Goal: Task Accomplishment & Management: Use online tool/utility

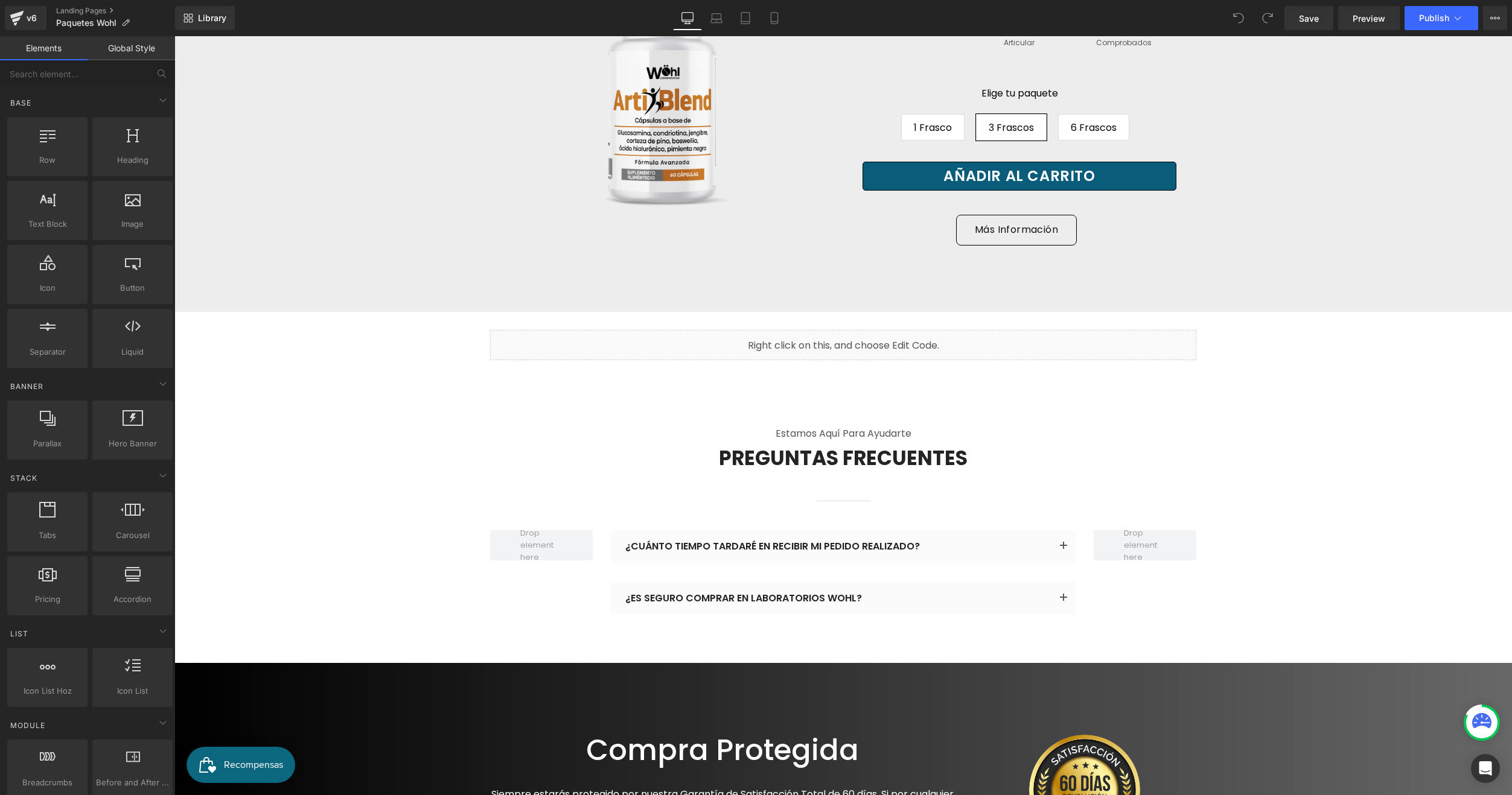
scroll to position [8083, 0]
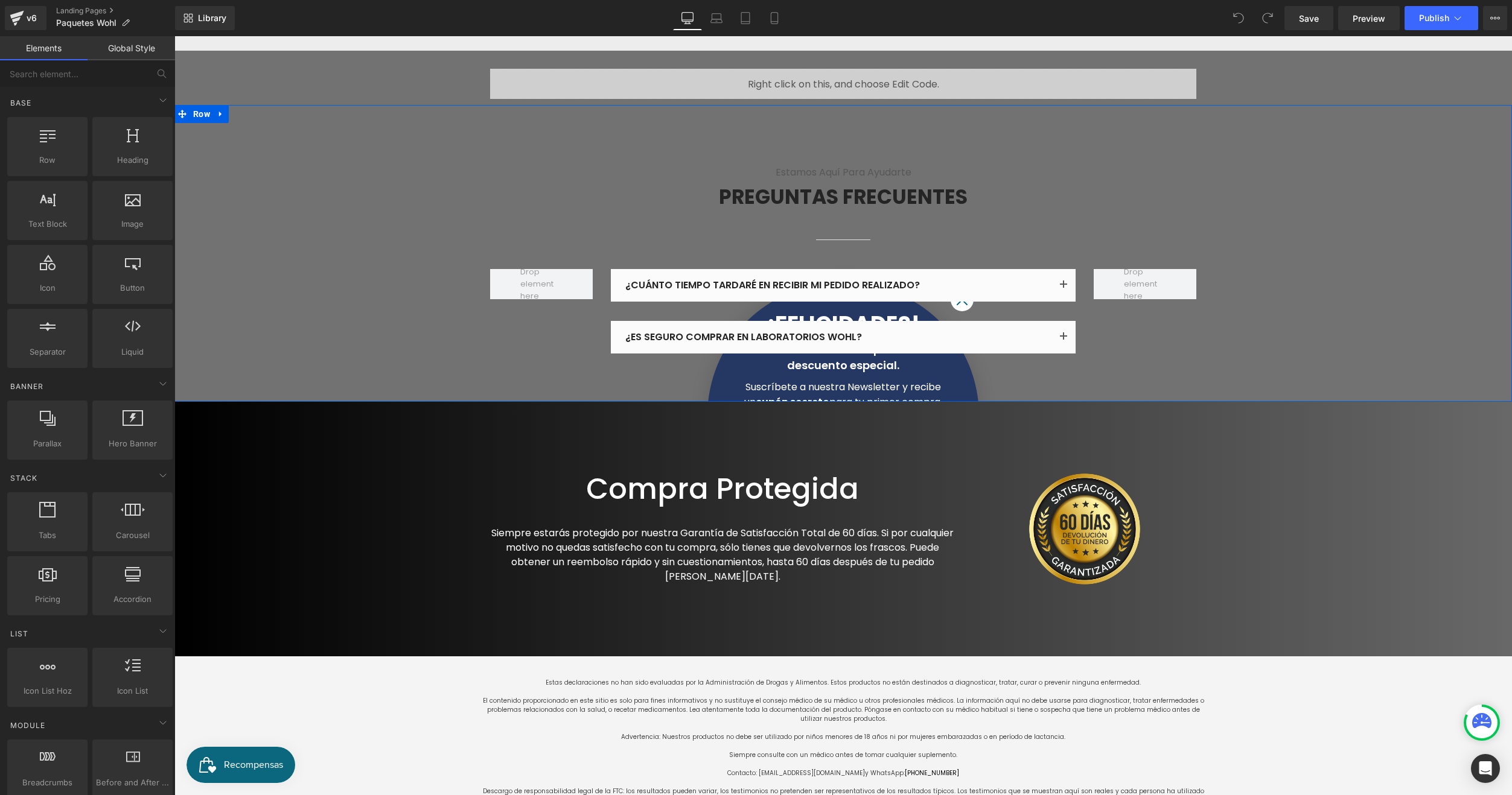
click at [1266, 402] on div "Estamos aquí para ayudarte Text Block PREGUNTAS FRECUENTES Heading Separator Ro…" at bounding box center [843, 253] width 1337 height 297
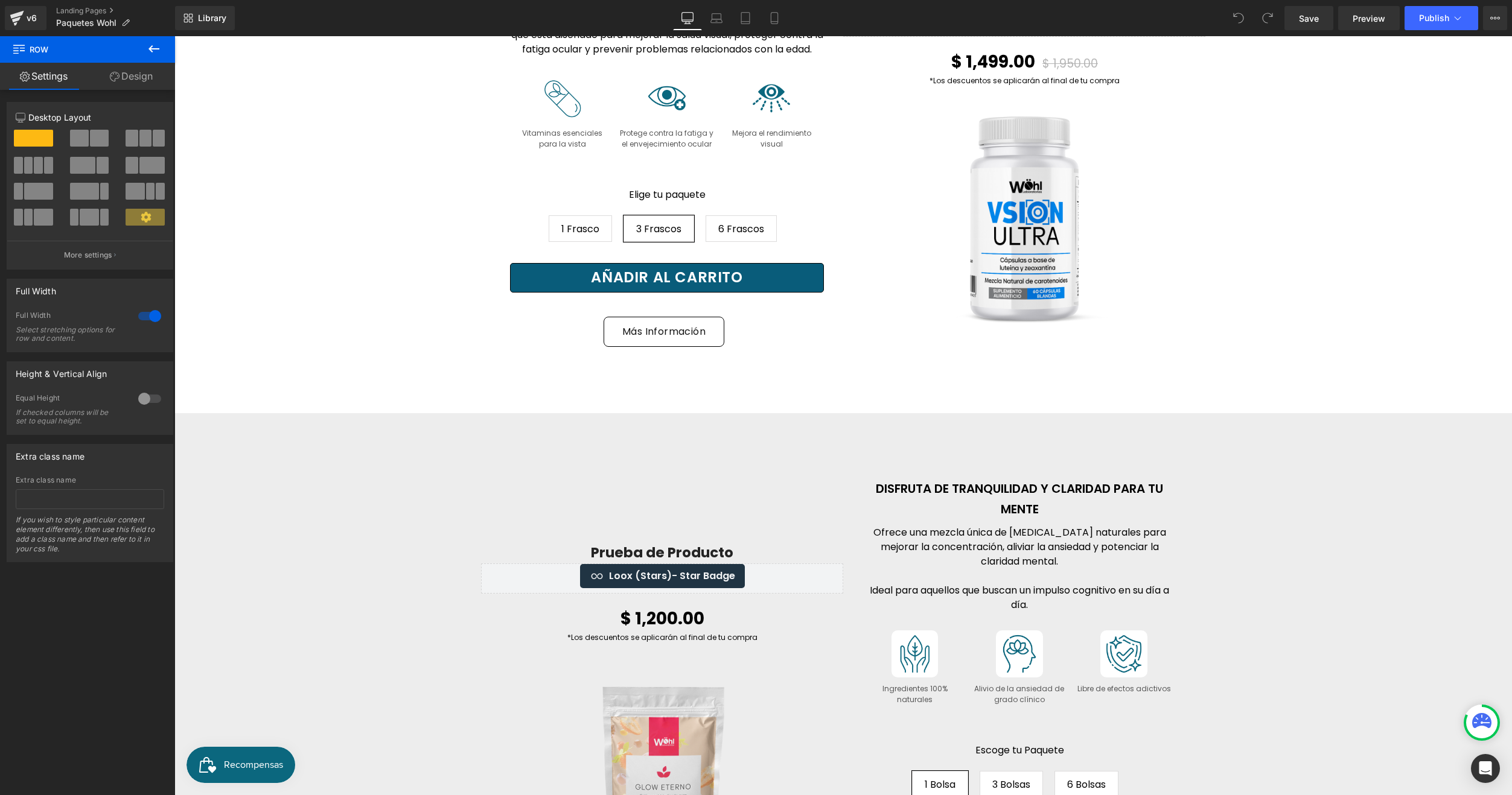
scroll to position [3799, 0]
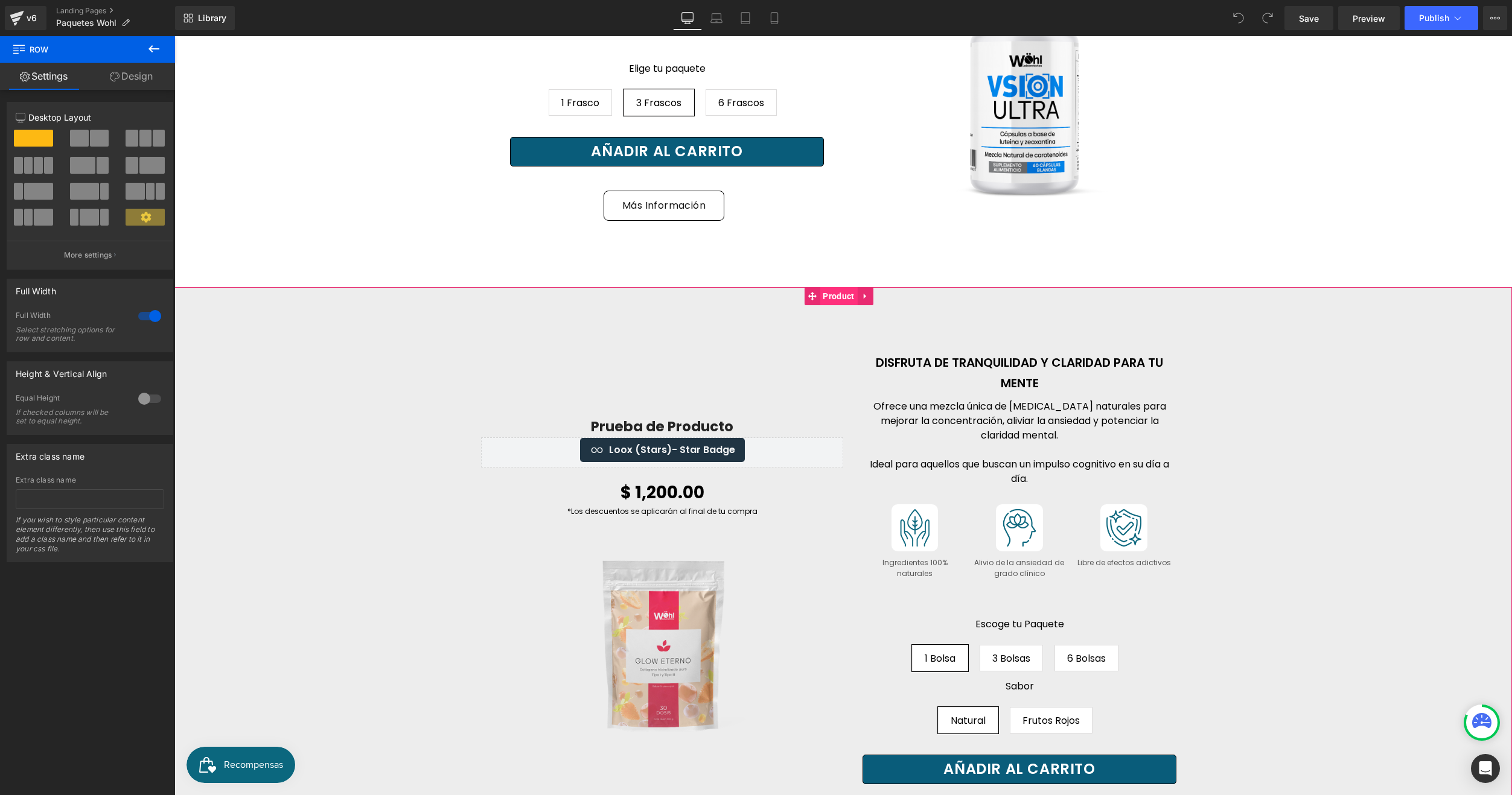
click at [837, 306] on span "Product" at bounding box center [838, 296] width 37 height 18
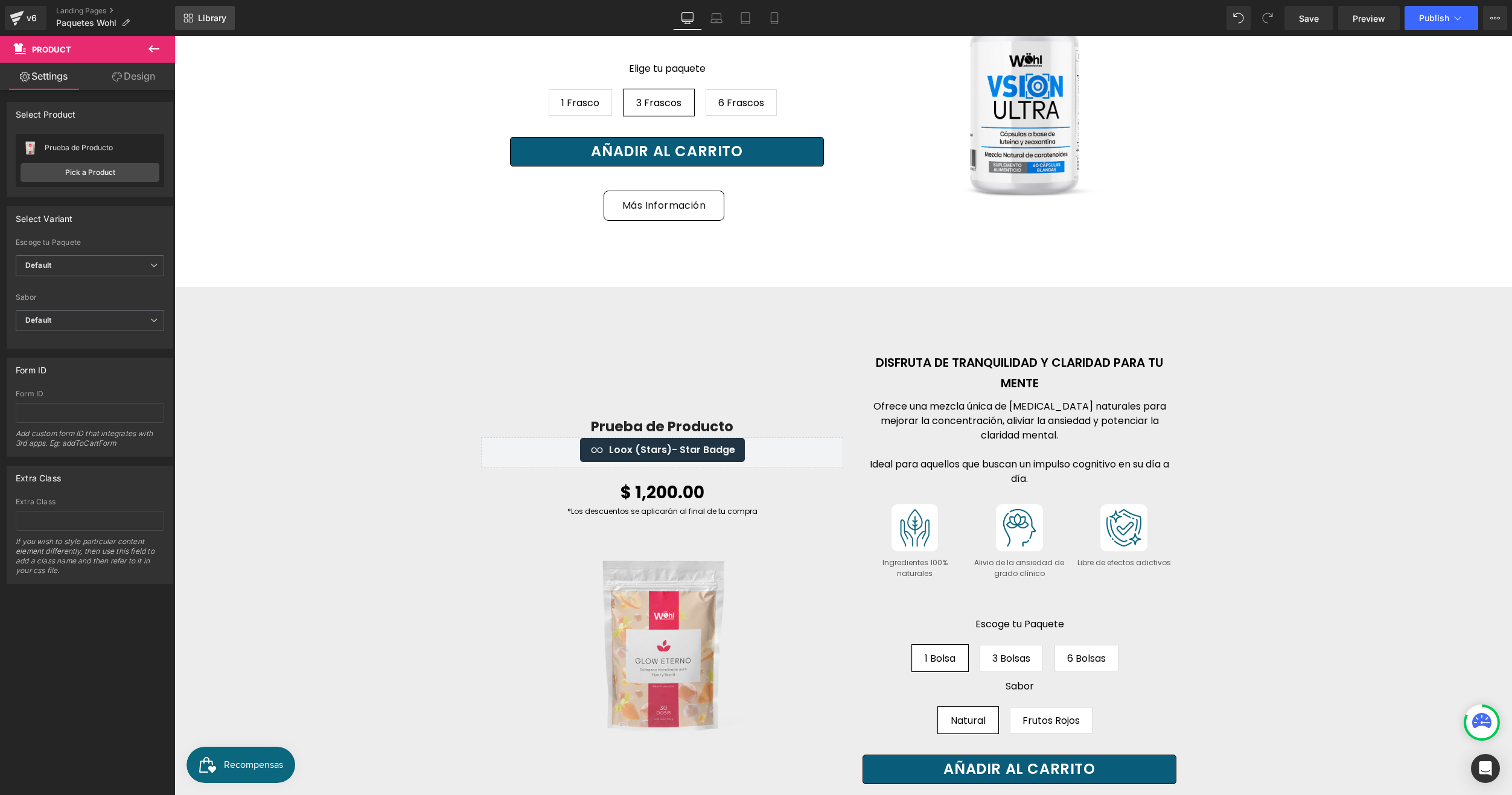
click at [195, 9] on link "Library" at bounding box center [205, 18] width 60 height 24
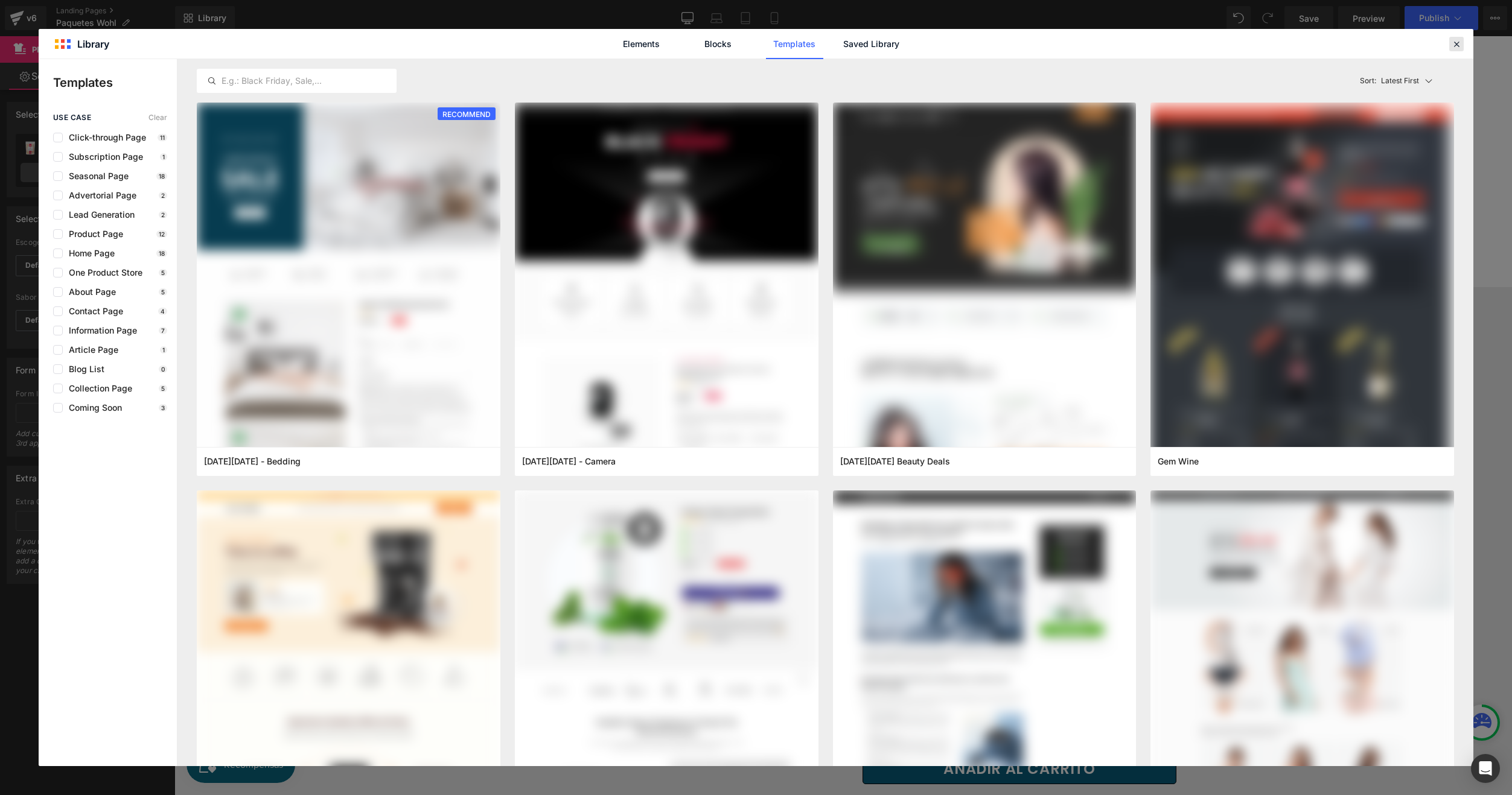
click at [1452, 48] on icon at bounding box center [1456, 44] width 11 height 11
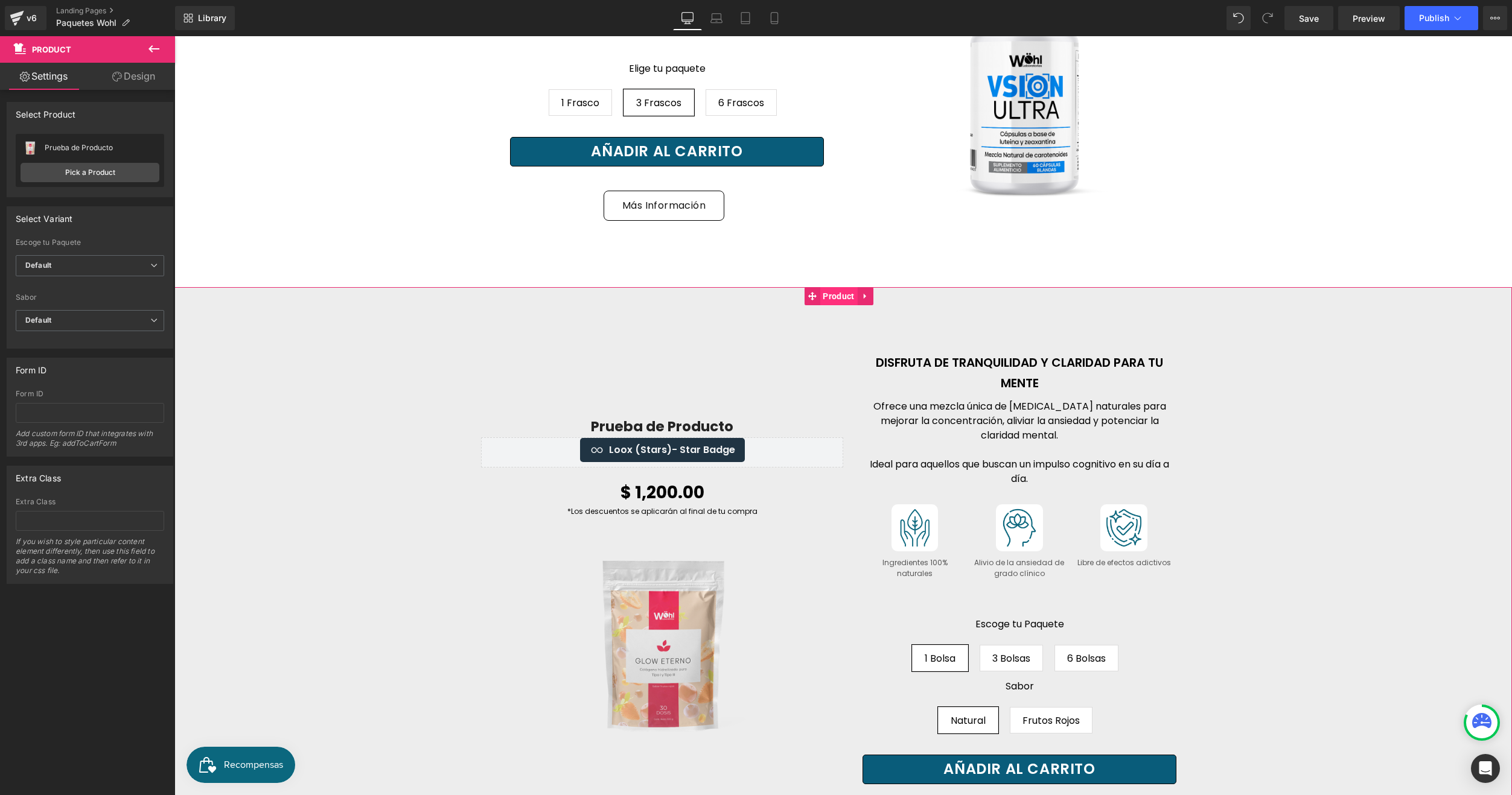
click at [854, 306] on span "Product" at bounding box center [838, 296] width 37 height 18
click at [147, 53] on icon at bounding box center [154, 49] width 15 height 15
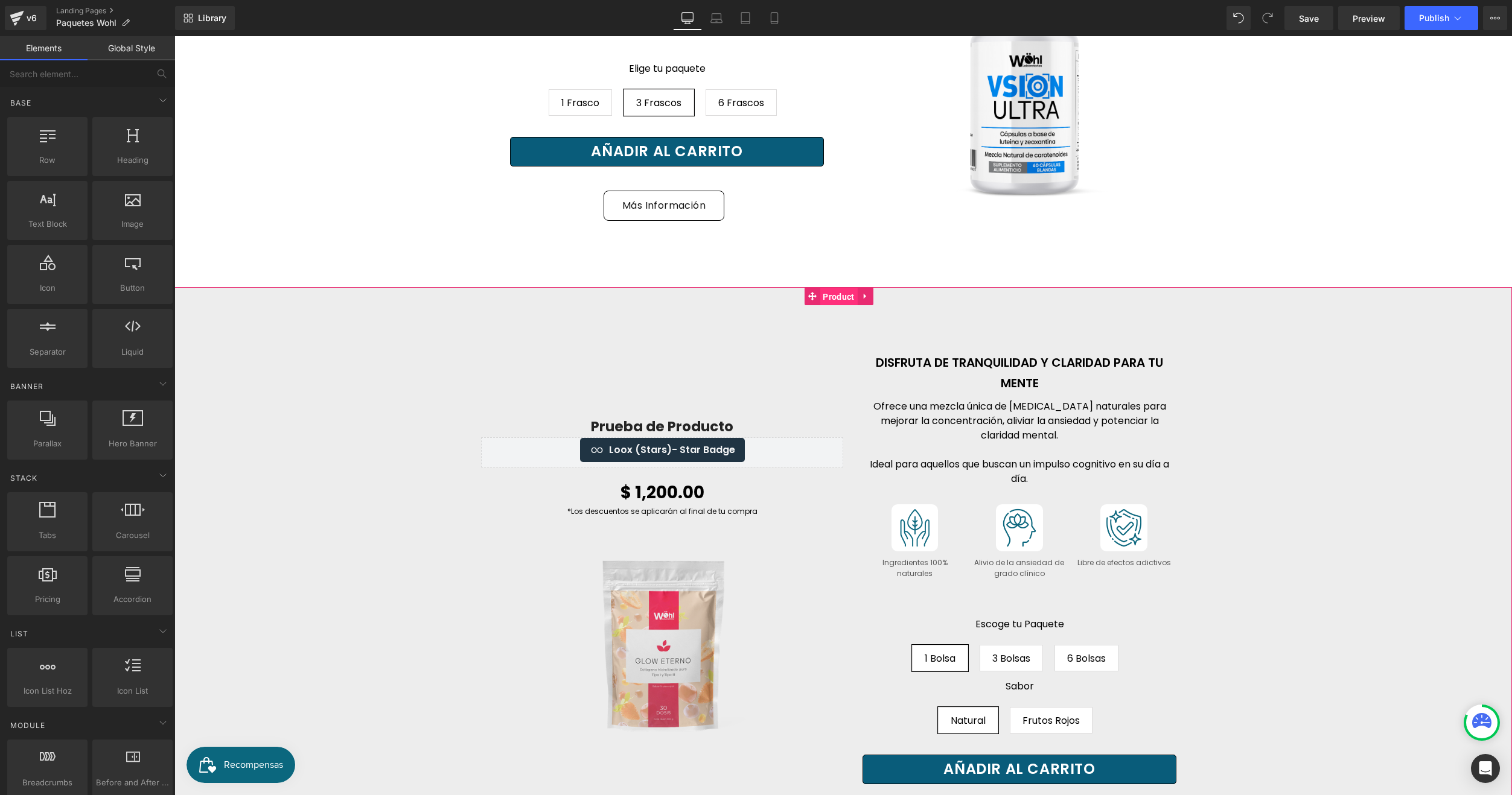
click at [839, 306] on span "Product" at bounding box center [838, 296] width 37 height 18
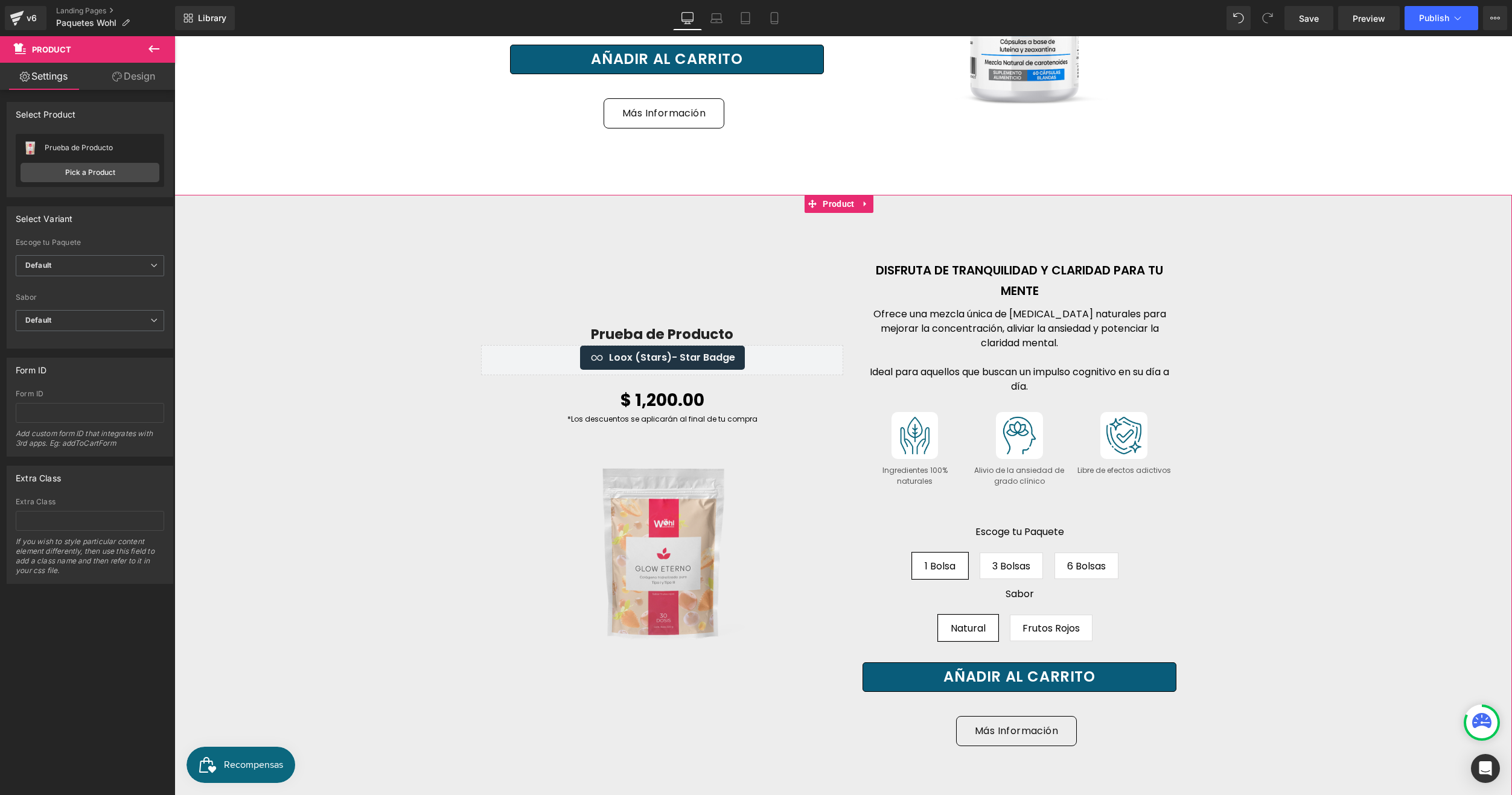
scroll to position [3920, 0]
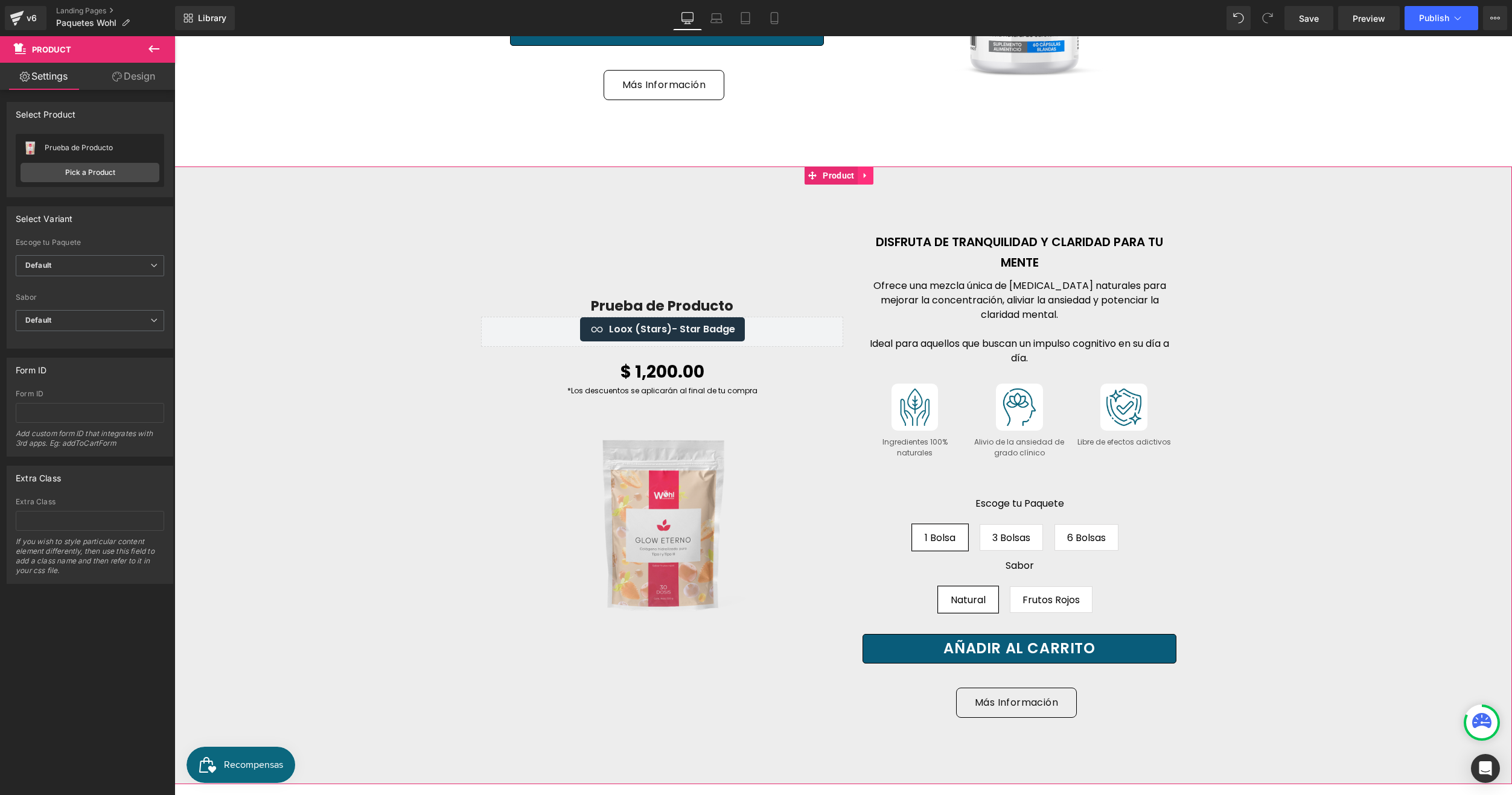
click at [870, 185] on link at bounding box center [865, 175] width 16 height 18
click at [877, 180] on icon at bounding box center [873, 175] width 9 height 9
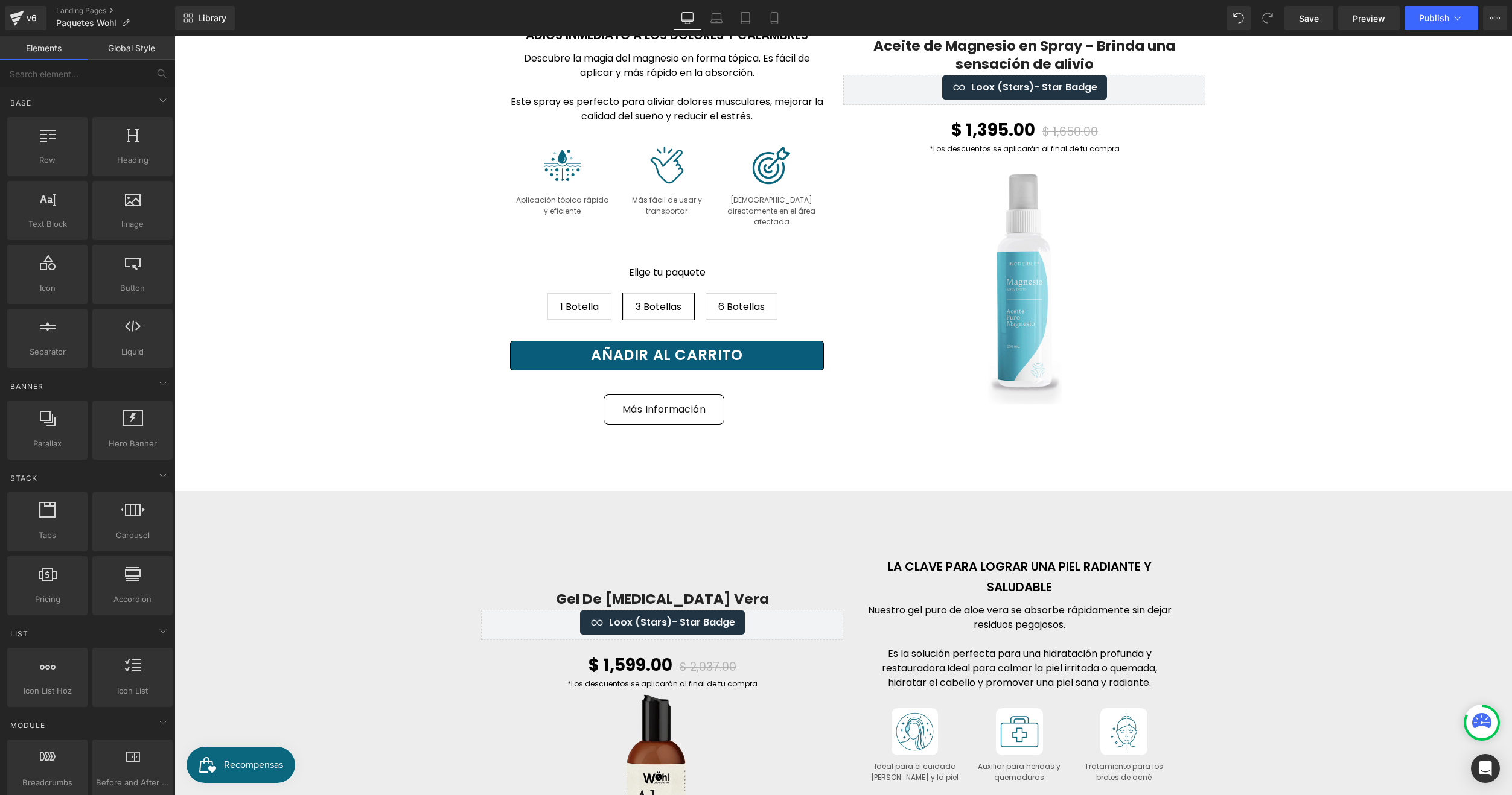
scroll to position [4222, 0]
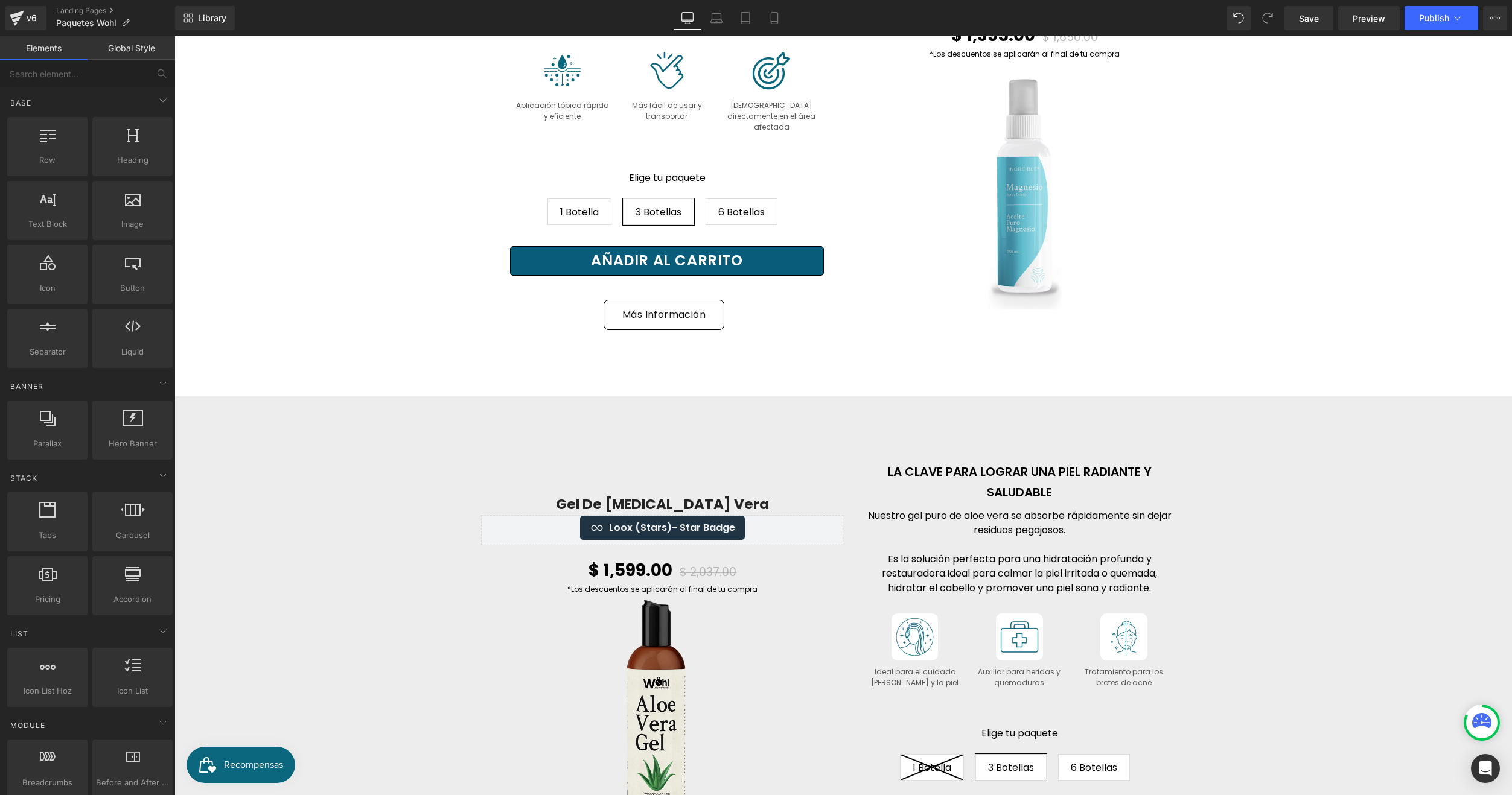
click at [816, 456] on div "Gel De [MEDICAL_DATA] Vera (P) Title Loox (Stars) - Star Badge Loox (Stars) $ 1…" at bounding box center [843, 674] width 1337 height 555
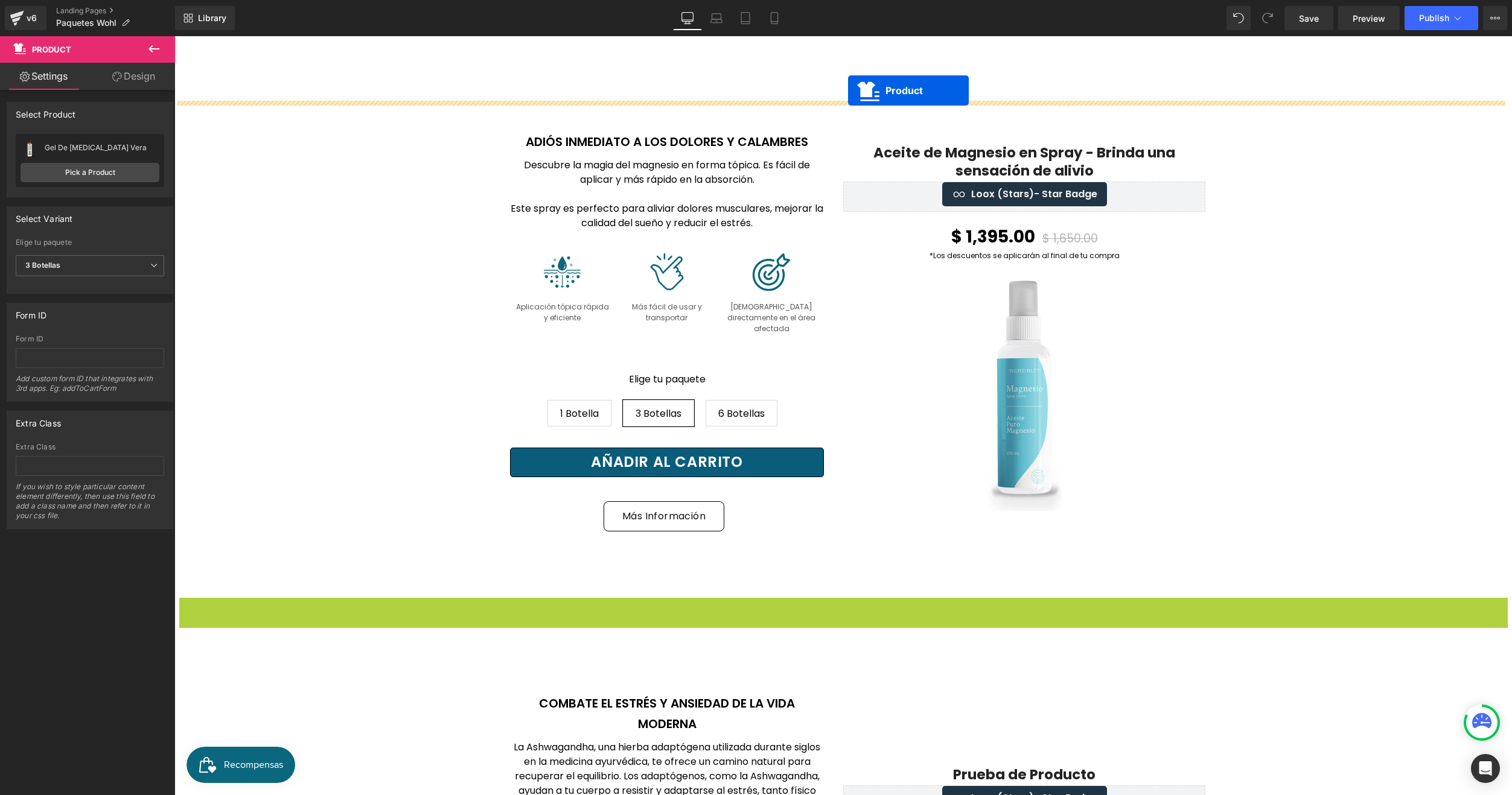
scroll to position [4009, 0]
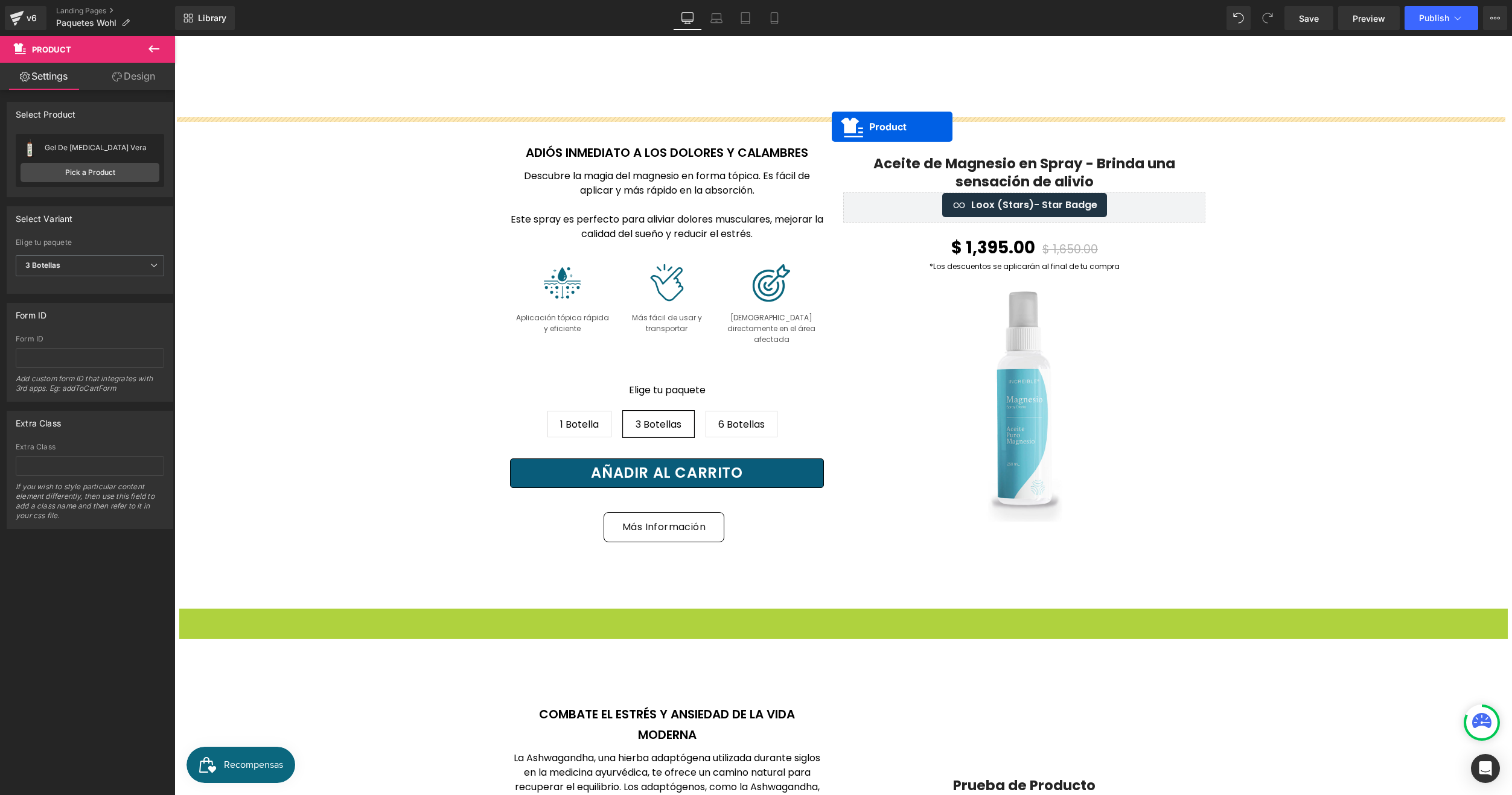
drag, startPoint x: 815, startPoint y: 620, endPoint x: 832, endPoint y: 126, distance: 494.3
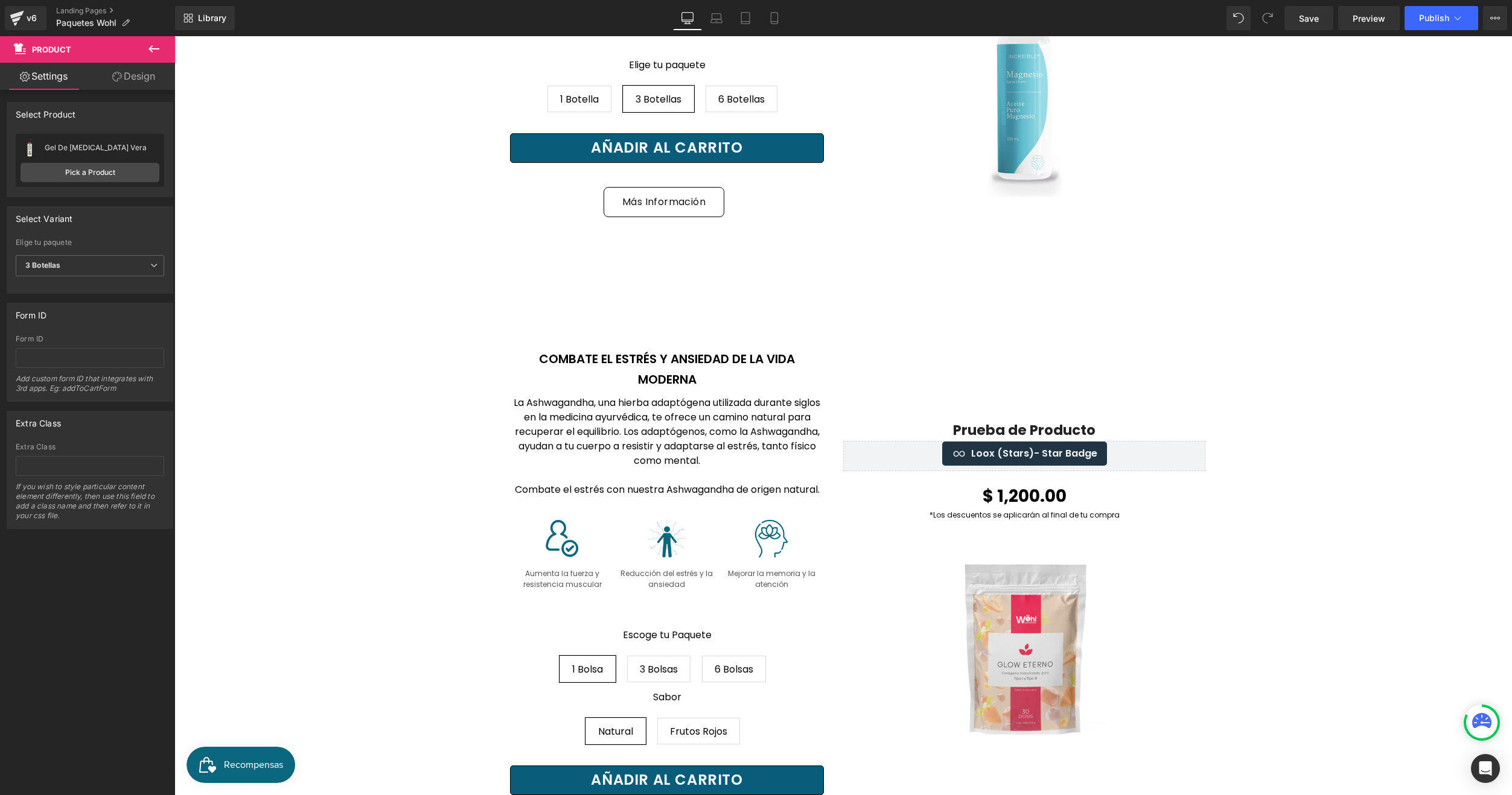
scroll to position [4914, 0]
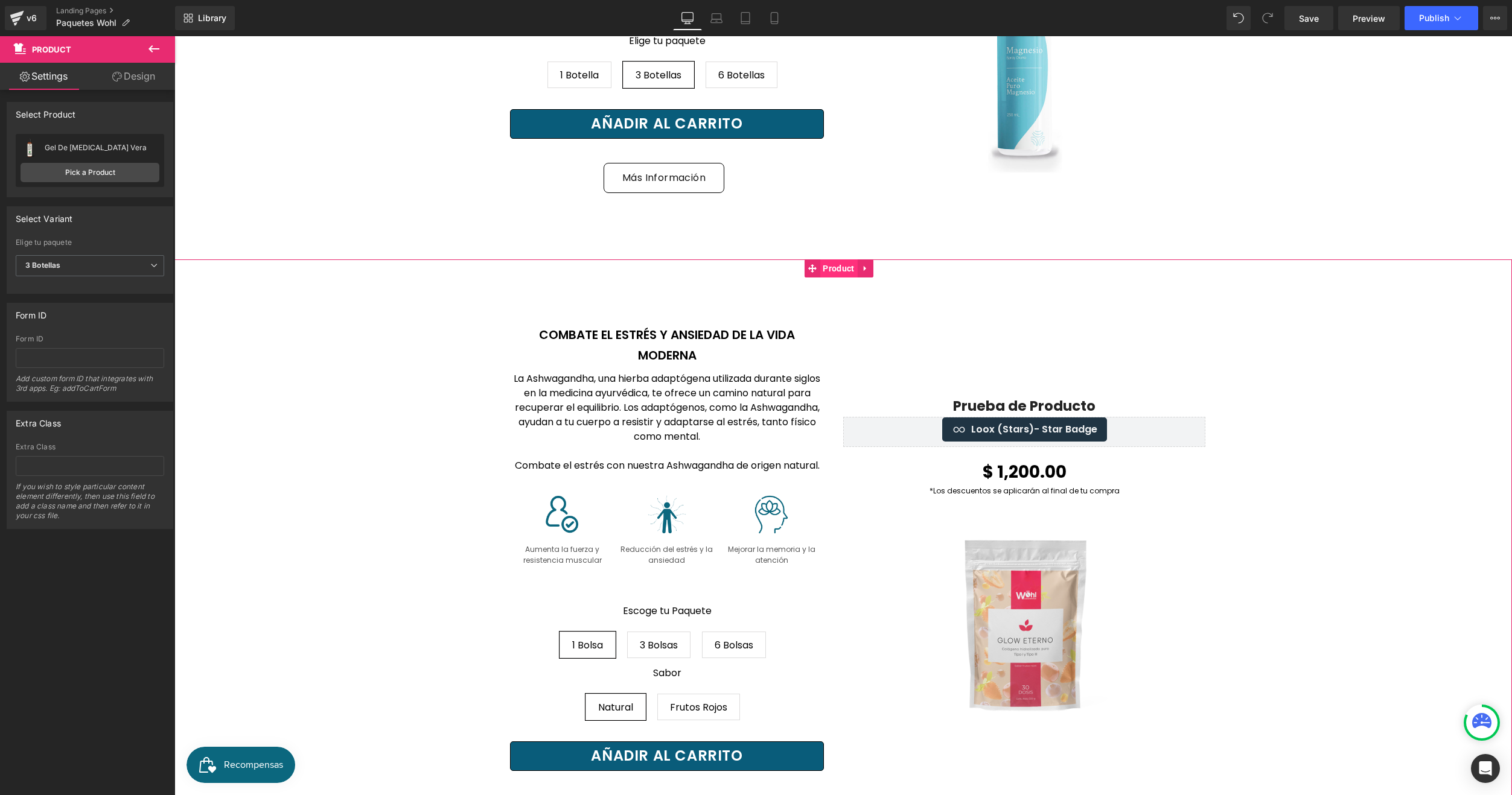
click at [840, 278] on span "Product" at bounding box center [838, 268] width 37 height 18
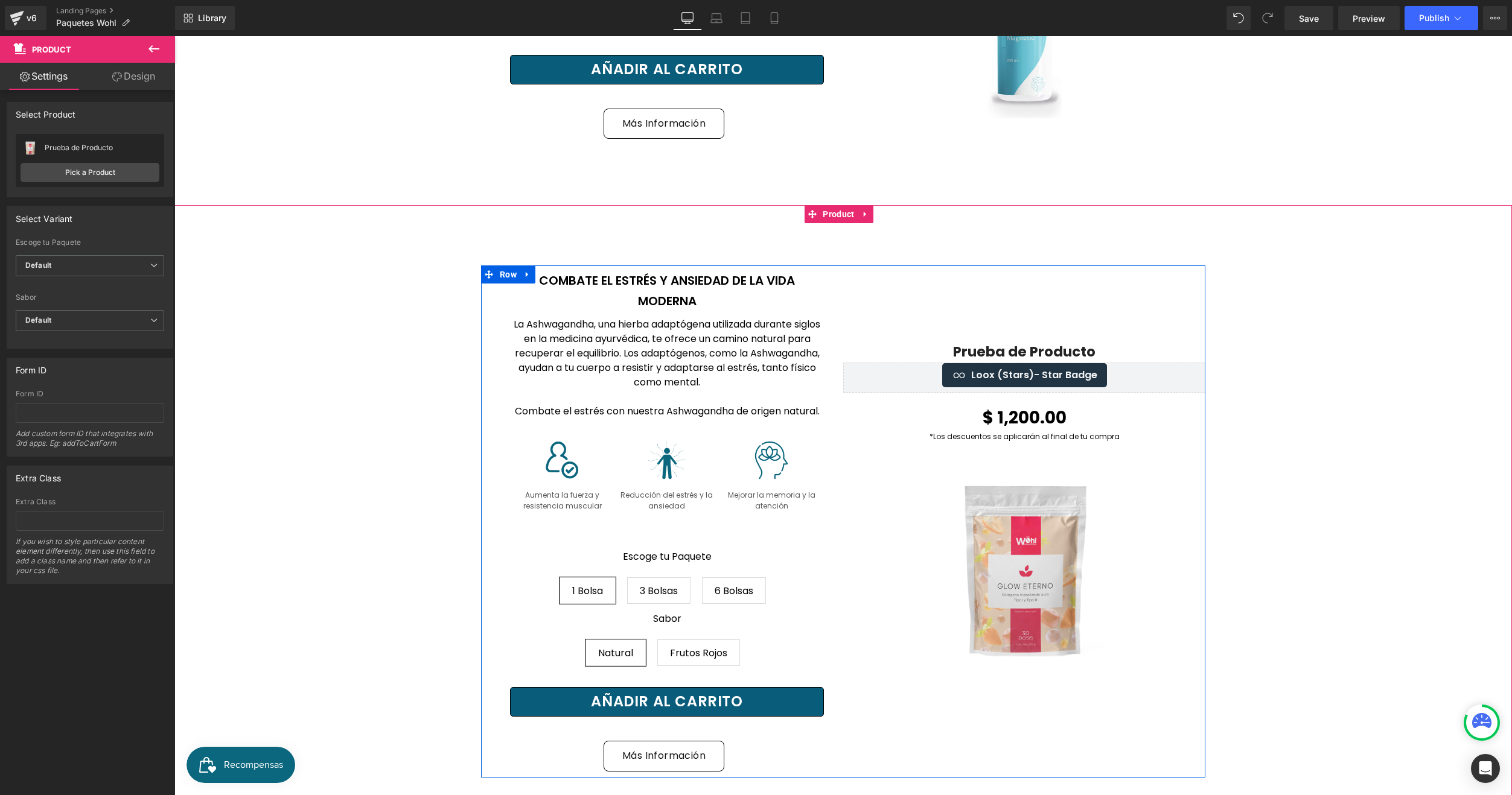
scroll to position [4974, 0]
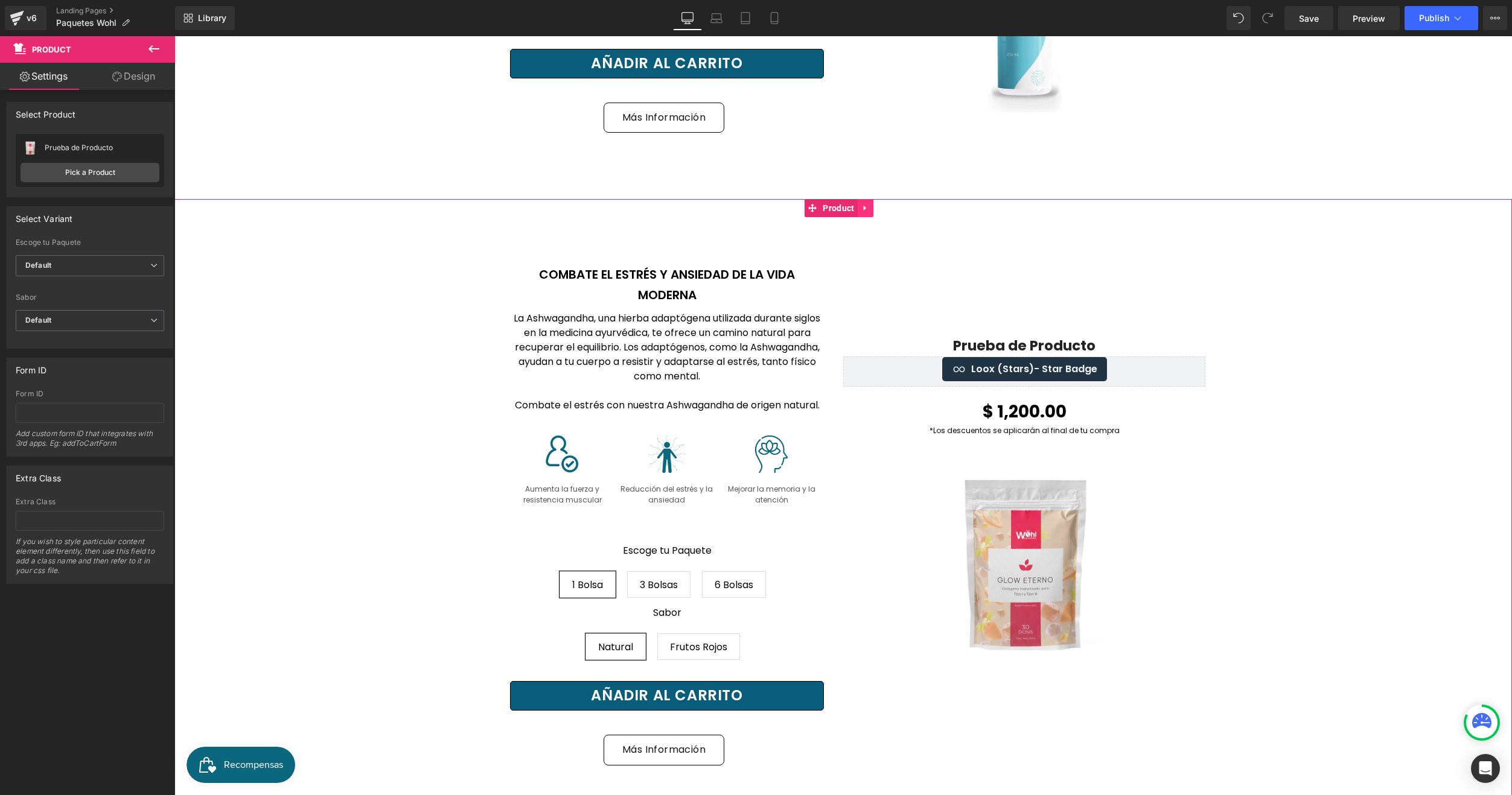
click at [868, 217] on link at bounding box center [865, 208] width 16 height 18
click at [873, 217] on link at bounding box center [873, 208] width 16 height 18
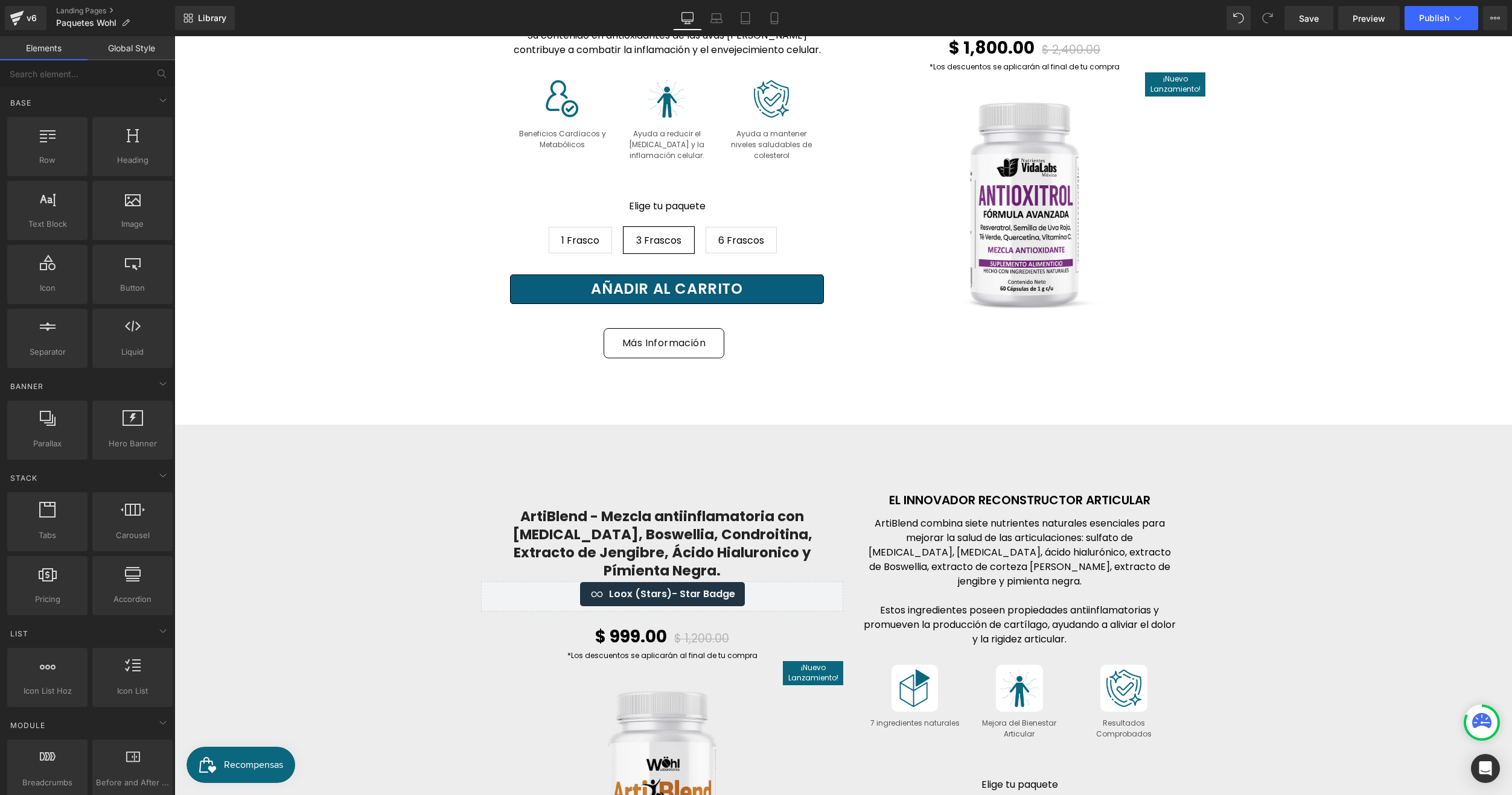
scroll to position [6241, 0]
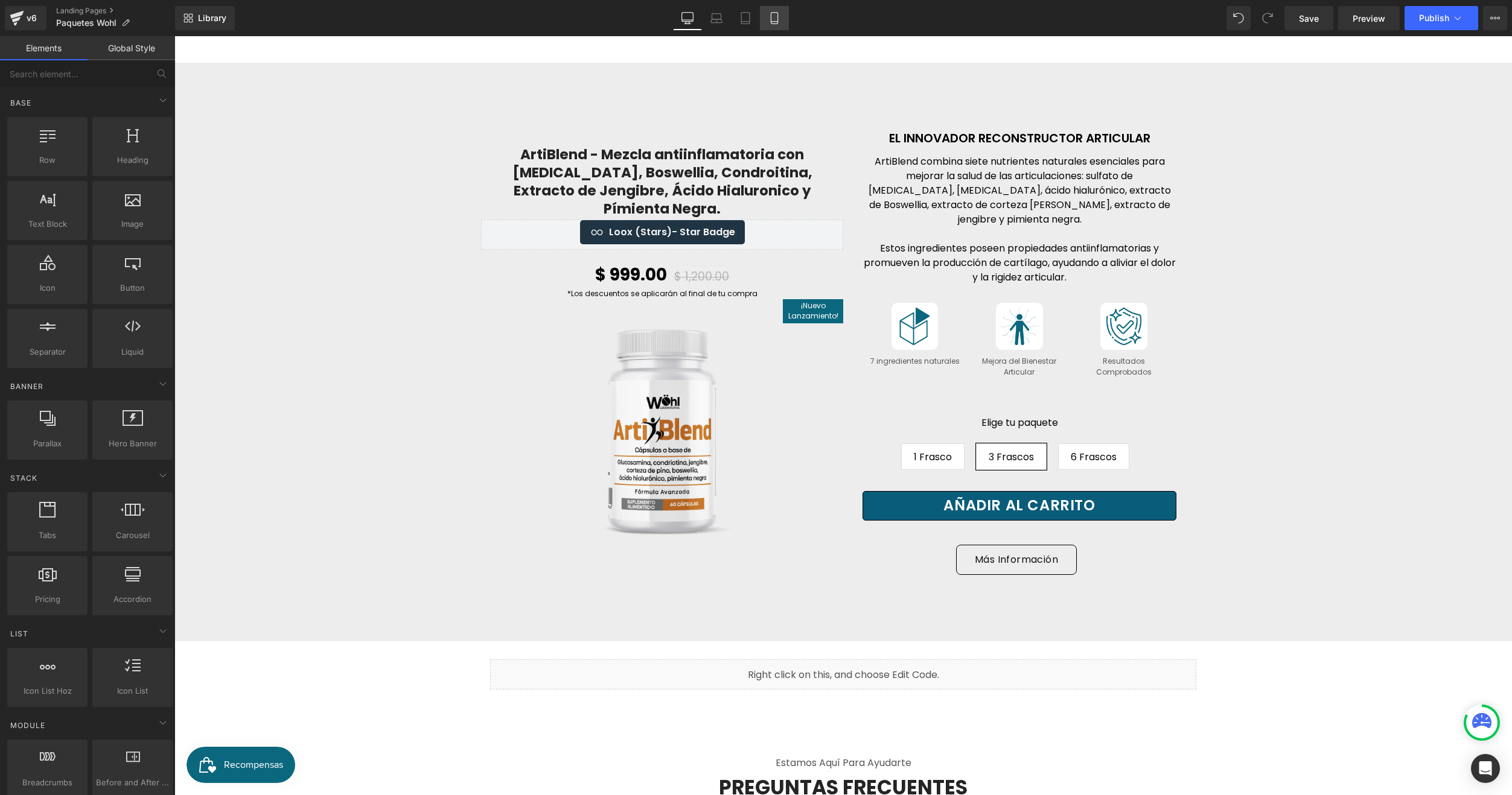
click at [784, 12] on link "Mobile" at bounding box center [773, 18] width 29 height 24
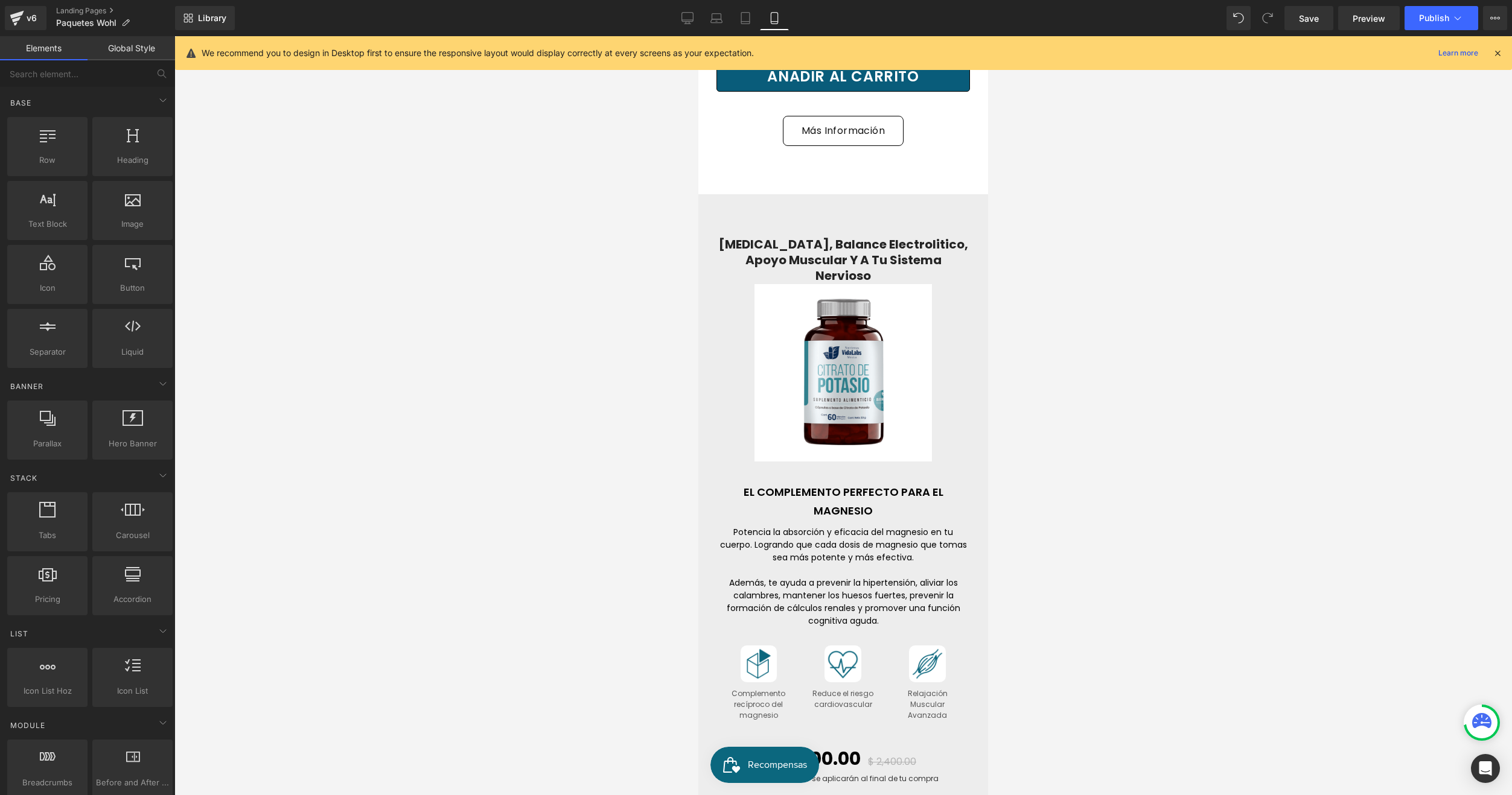
scroll to position [6877, 0]
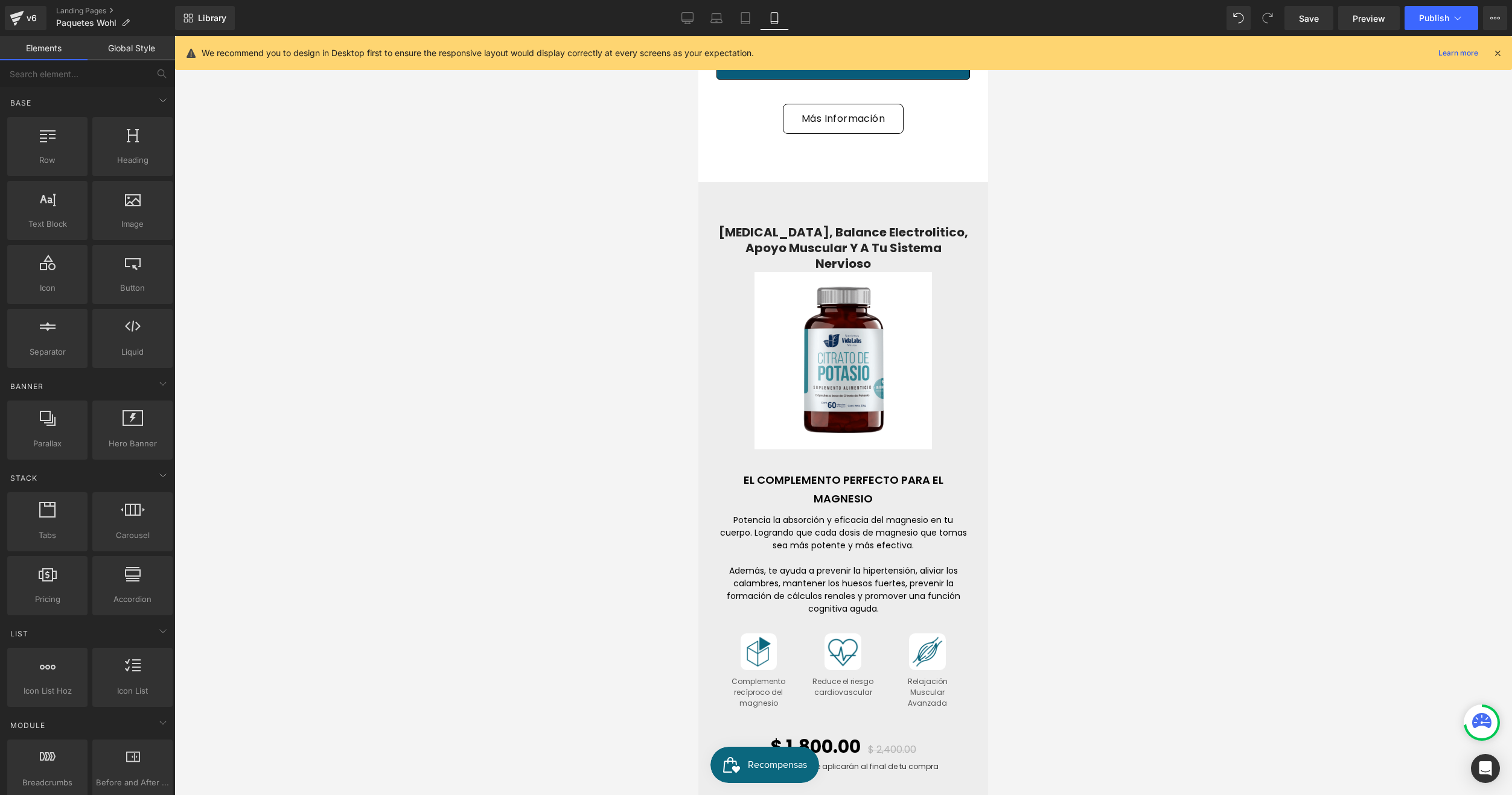
click at [1503, 52] on div "We recommend you to design in Desktop first to ensure the responsive layout wou…" at bounding box center [843, 54] width 1337 height 34
click at [1498, 53] on icon at bounding box center [1497, 53] width 11 height 11
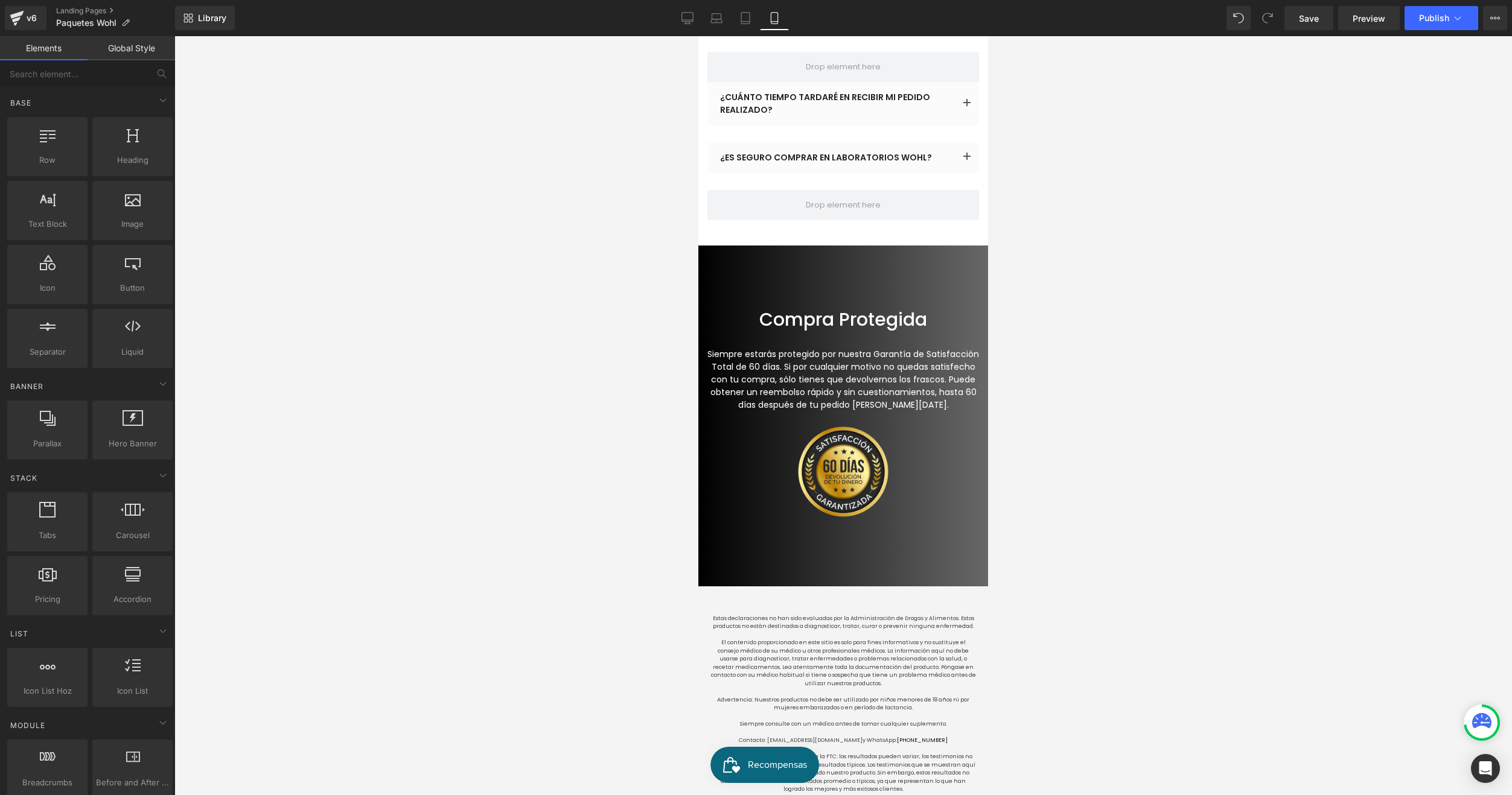
scroll to position [9773, 0]
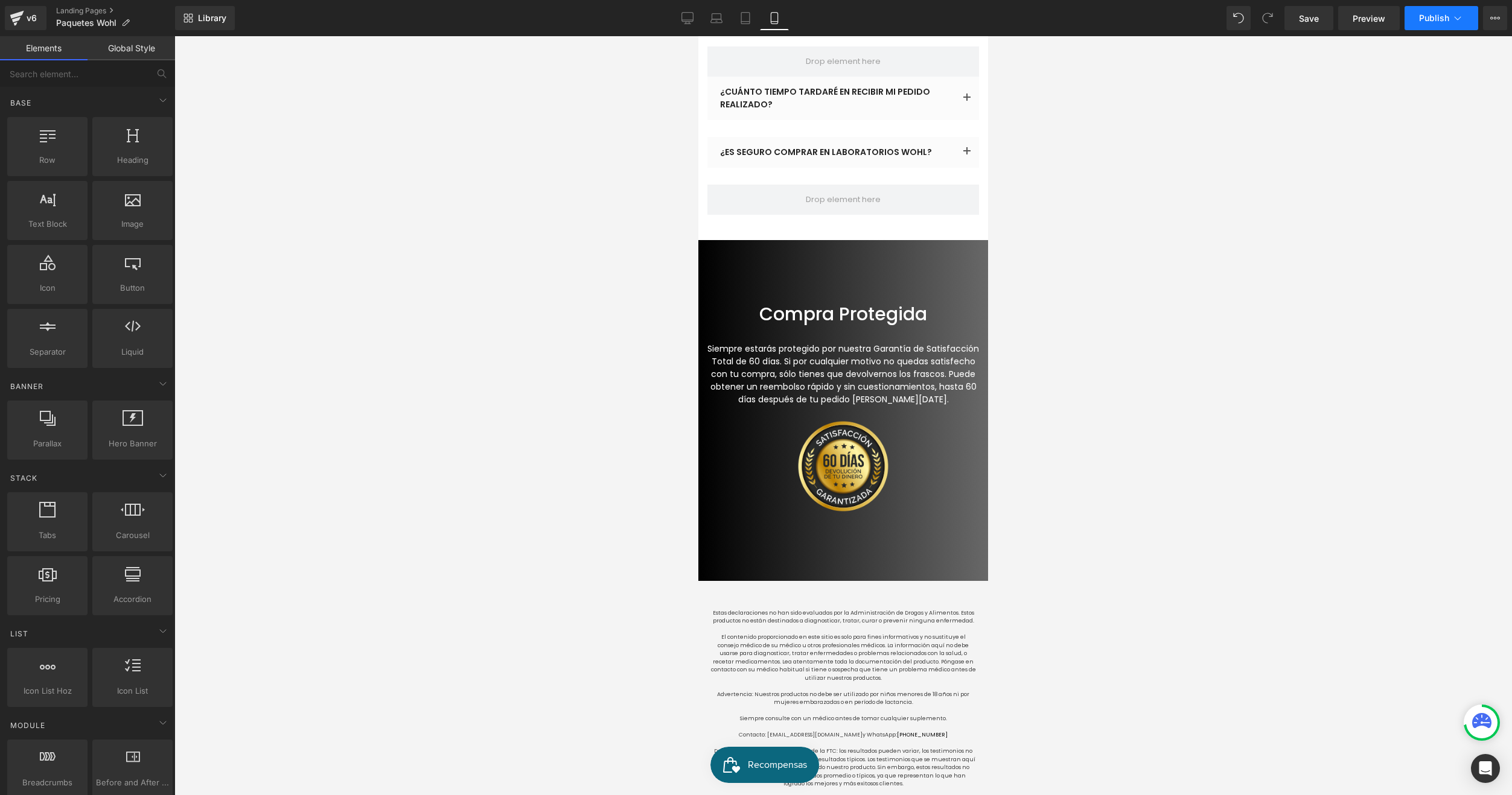
click at [1420, 18] on span "Publish" at bounding box center [1434, 18] width 30 height 9
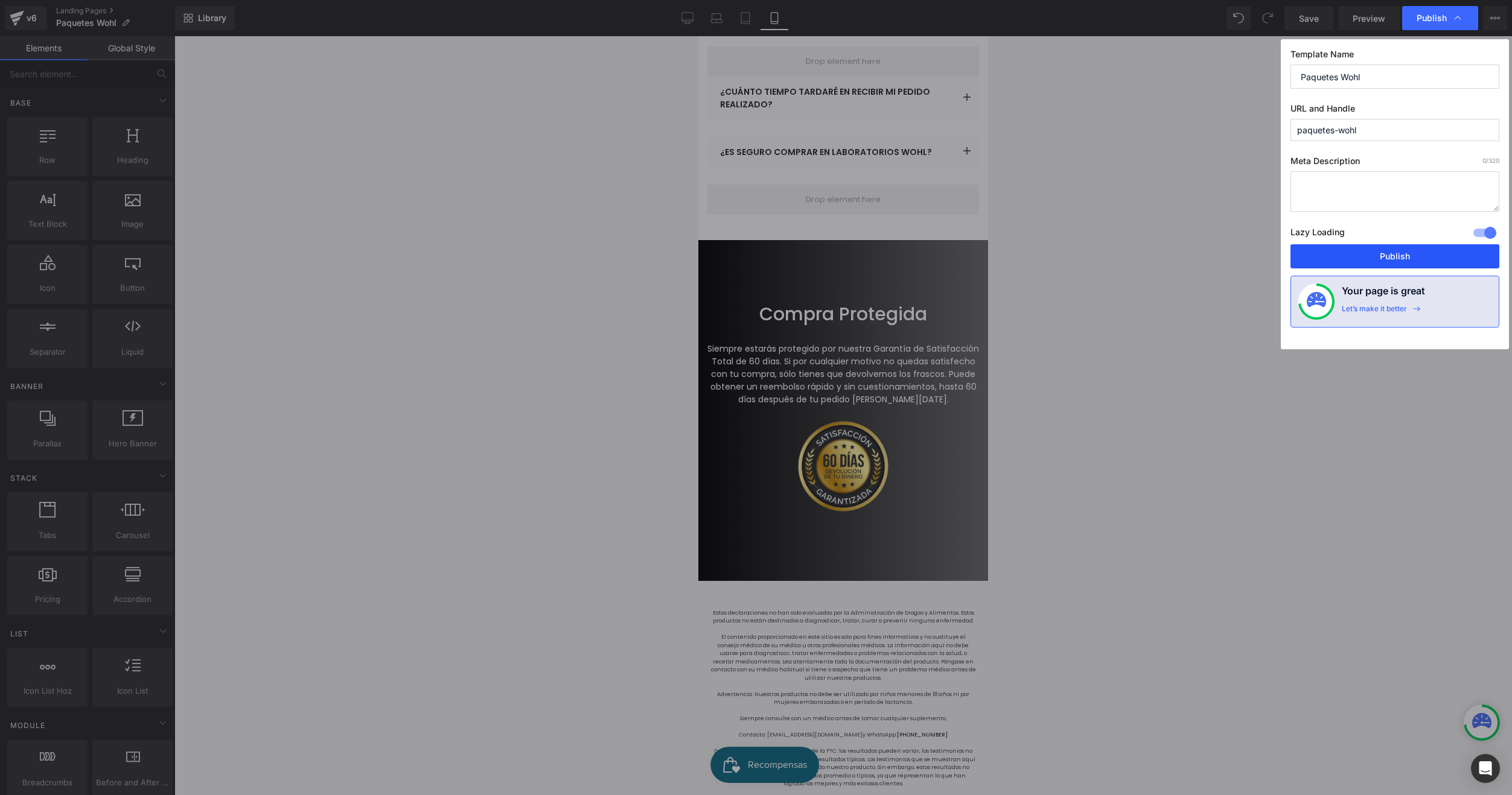
click at [1366, 246] on button "Publish" at bounding box center [1394, 256] width 209 height 24
